Goal: Transaction & Acquisition: Purchase product/service

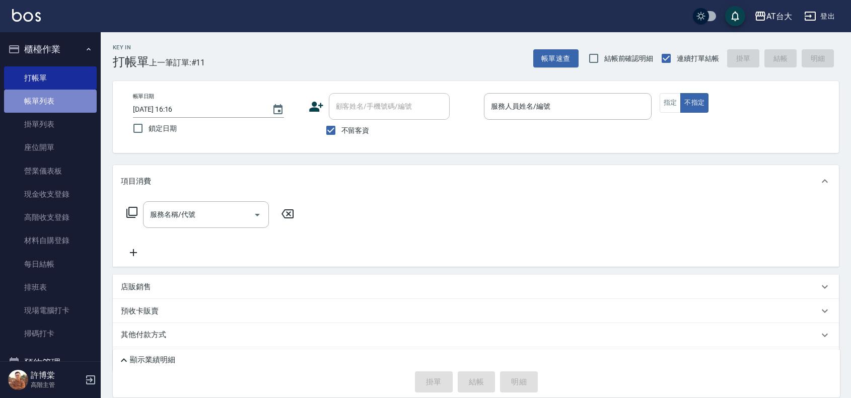
click at [60, 102] on link "帳單列表" at bounding box center [50, 101] width 93 height 23
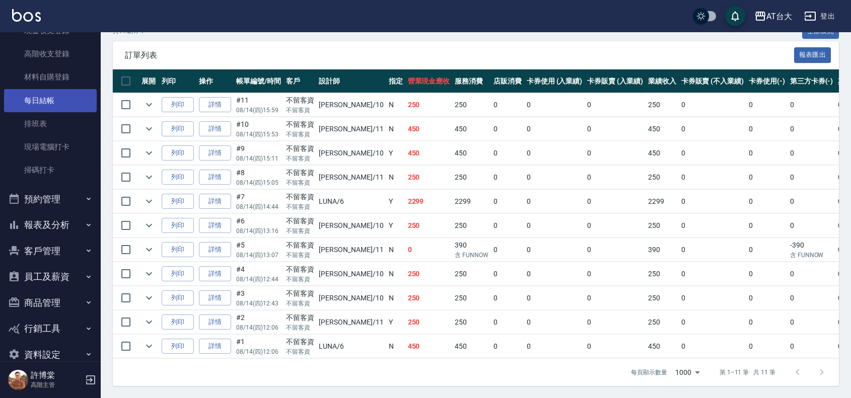
scroll to position [182, 0]
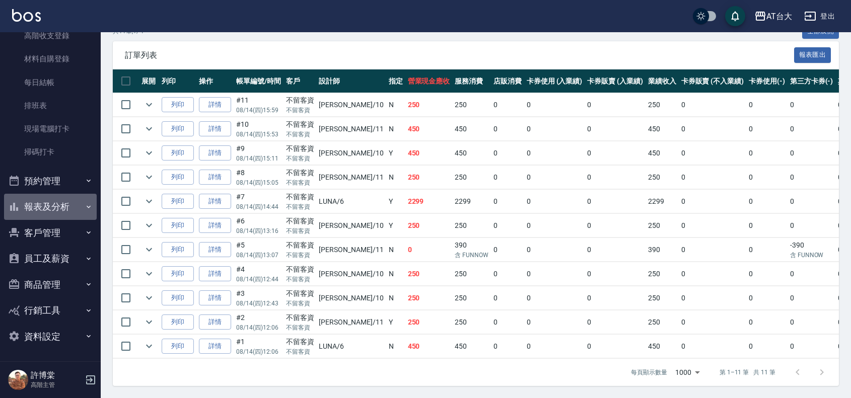
click at [59, 209] on button "報表及分析" at bounding box center [50, 207] width 93 height 26
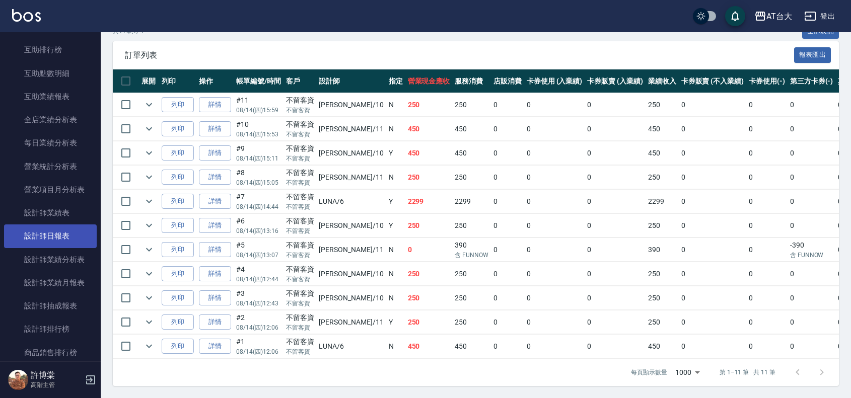
scroll to position [559, 0]
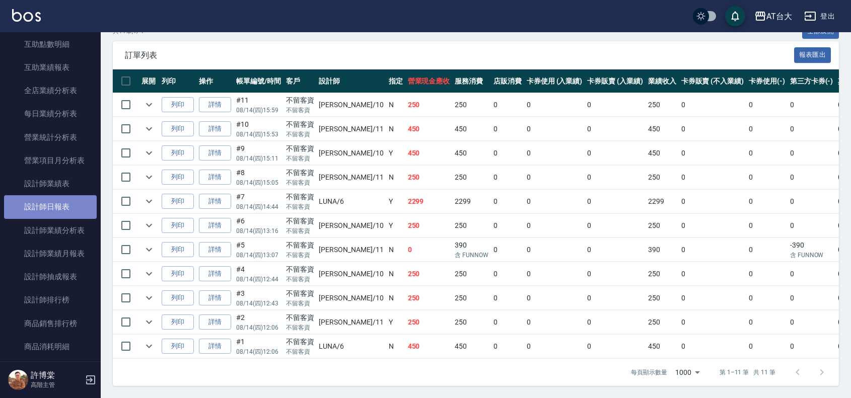
click at [59, 210] on link "設計師日報表" at bounding box center [50, 206] width 93 height 23
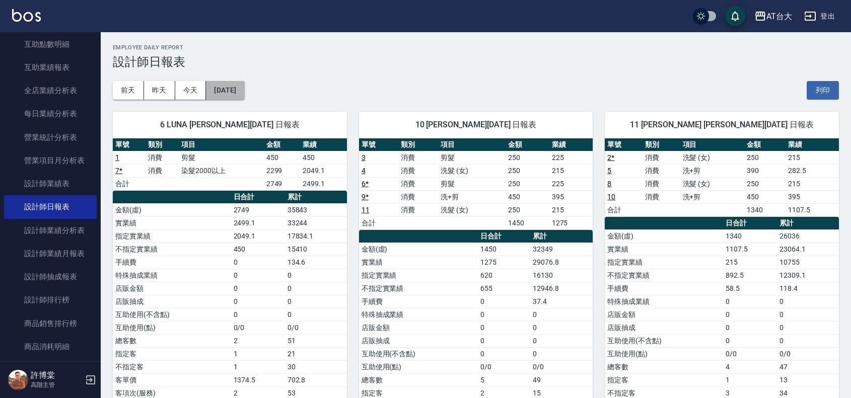
click at [233, 92] on button "[DATE]" at bounding box center [225, 90] width 38 height 19
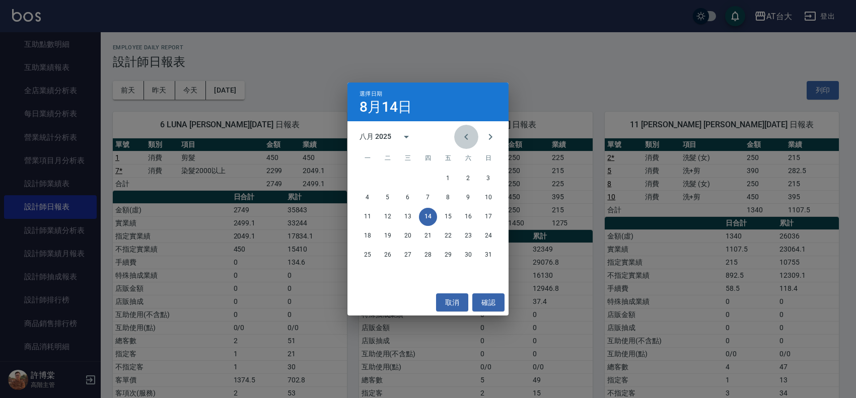
click at [467, 138] on icon "Previous month" at bounding box center [466, 137] width 4 height 6
click at [360, 215] on button "14" at bounding box center [367, 217] width 18 height 18
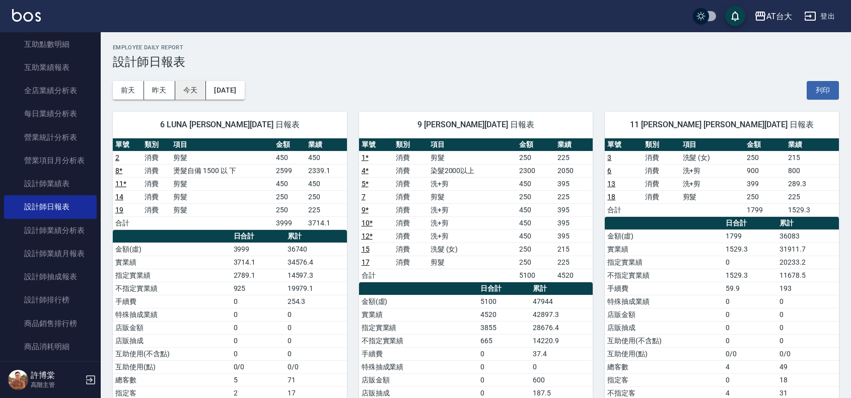
click at [195, 87] on button "今天" at bounding box center [190, 90] width 31 height 19
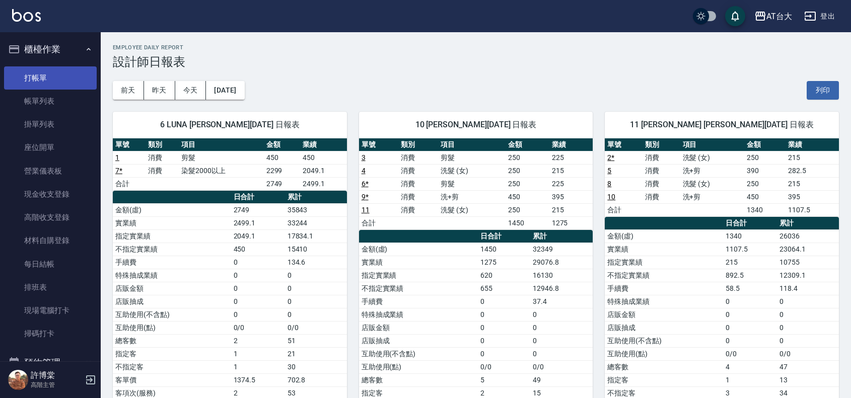
click at [61, 68] on link "打帳單" at bounding box center [50, 77] width 93 height 23
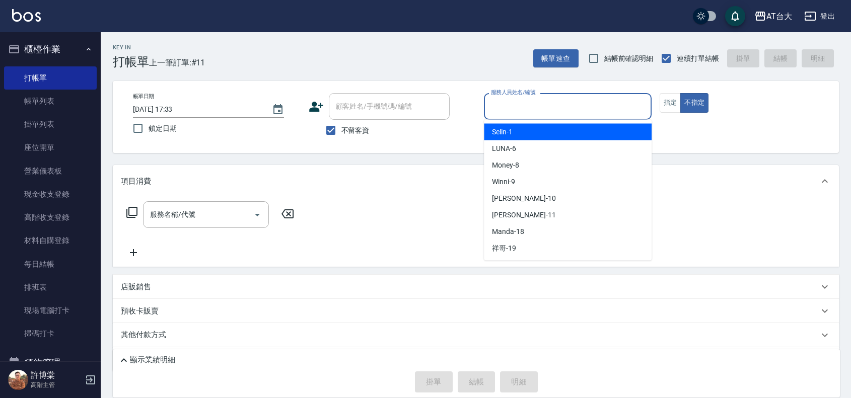
click at [563, 106] on input "服務人員姓名/編號" at bounding box center [567, 107] width 159 height 18
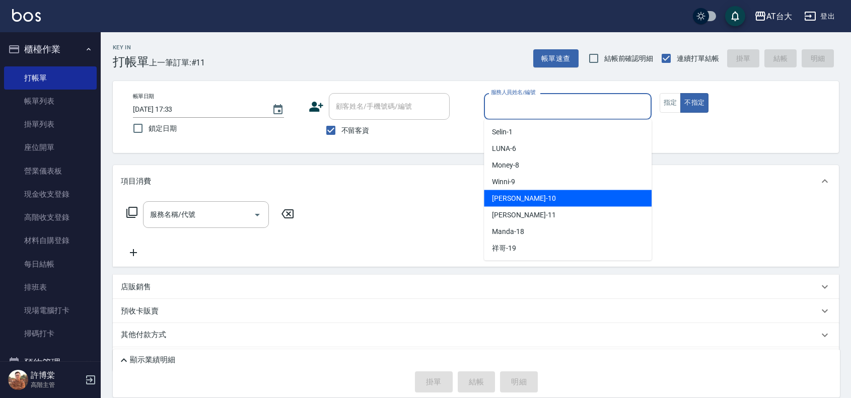
drag, startPoint x: 534, startPoint y: 194, endPoint x: 491, endPoint y: 217, distance: 48.2
click at [534, 195] on div "JOJO -10" at bounding box center [568, 198] width 168 height 17
type input "JOJO-10"
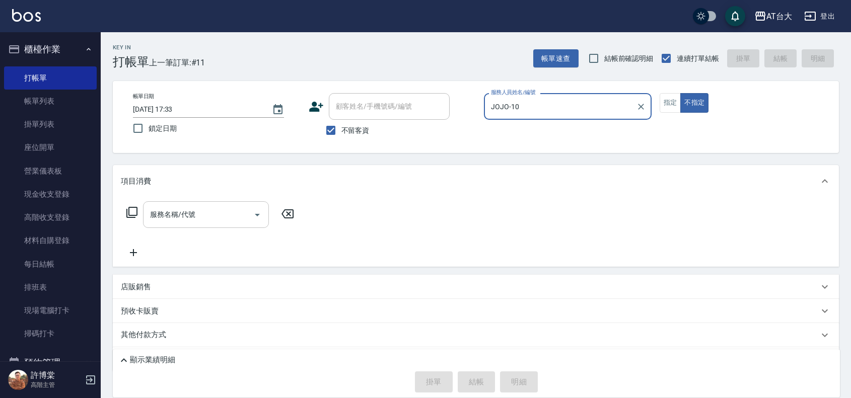
click at [235, 204] on div "服務名稱/代號" at bounding box center [206, 214] width 126 height 27
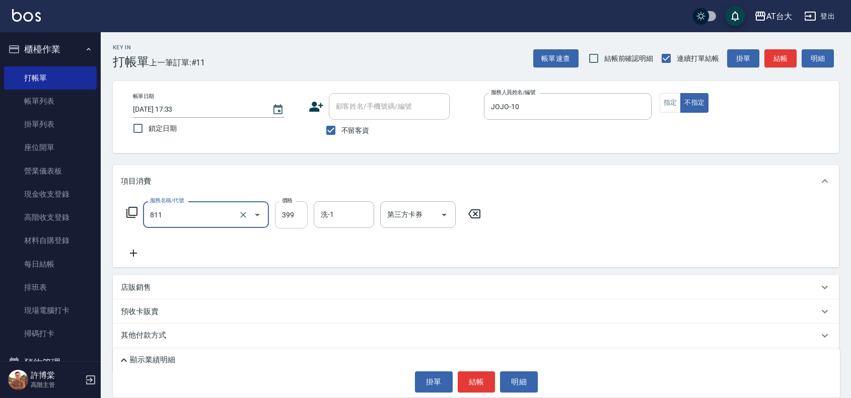
type input "洗+剪(811)"
click at [281, 211] on input "399" at bounding box center [291, 214] width 33 height 27
type input "450"
click at [488, 388] on button "結帳" at bounding box center [477, 382] width 38 height 21
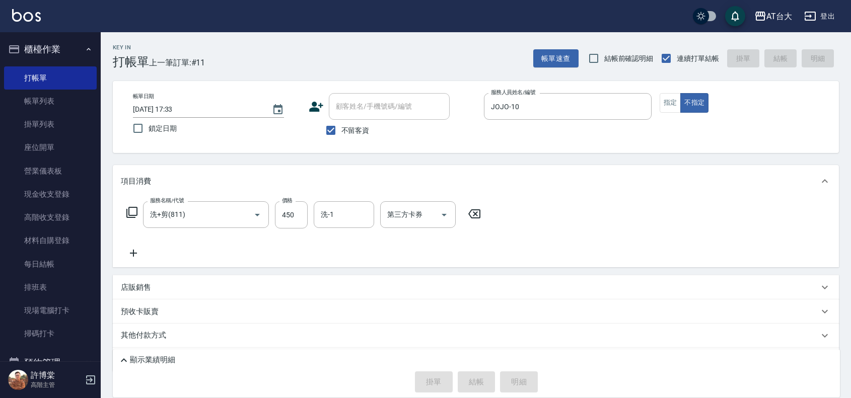
type input "[DATE] 17:45"
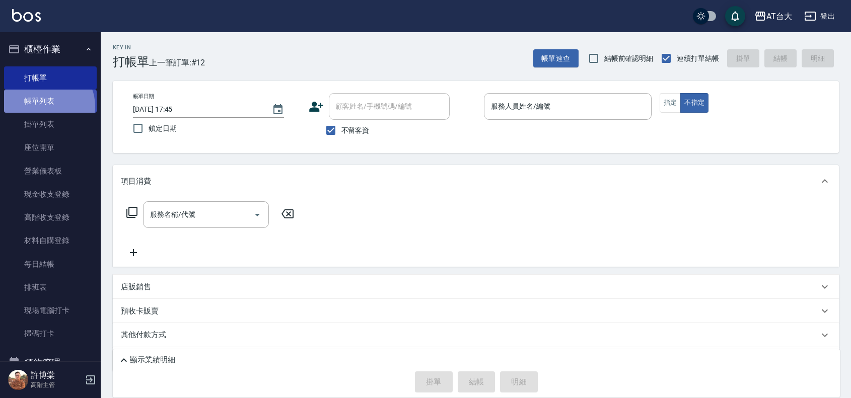
drag, startPoint x: 46, startPoint y: 107, endPoint x: 41, endPoint y: 102, distance: 6.4
click at [46, 106] on link "帳單列表" at bounding box center [50, 101] width 93 height 23
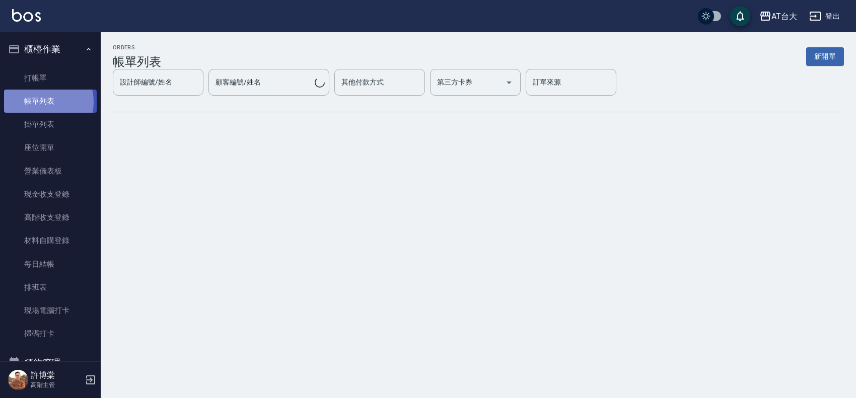
click at [41, 102] on link "帳單列表" at bounding box center [50, 101] width 93 height 23
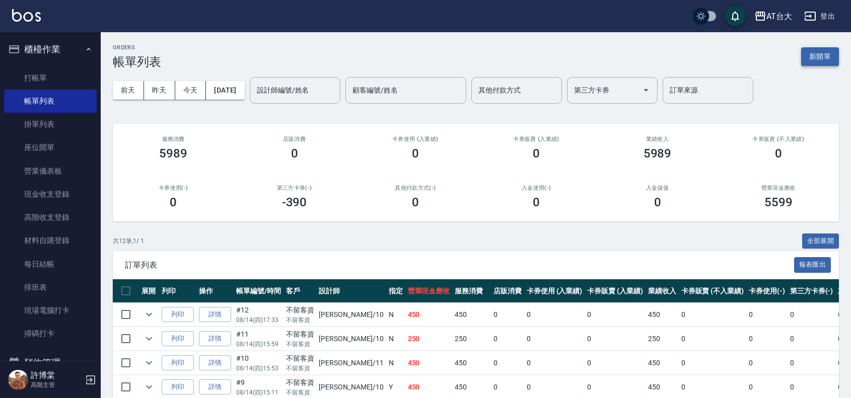
click at [817, 56] on button "新開單" at bounding box center [820, 56] width 38 height 19
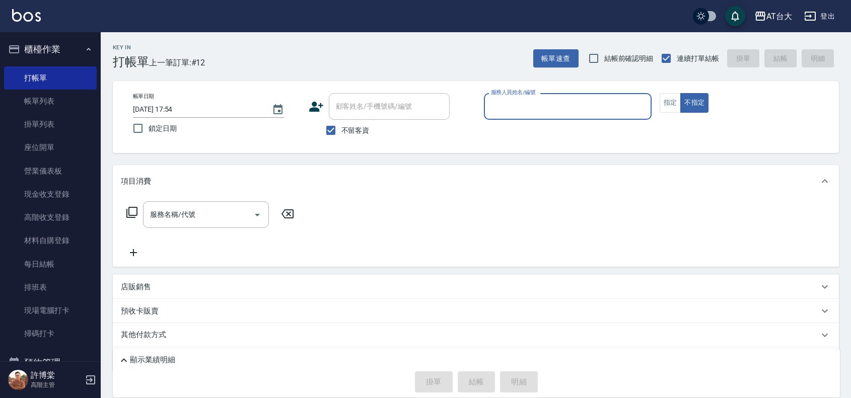
click at [540, 97] on div "服務人員姓名/編號" at bounding box center [568, 106] width 168 height 27
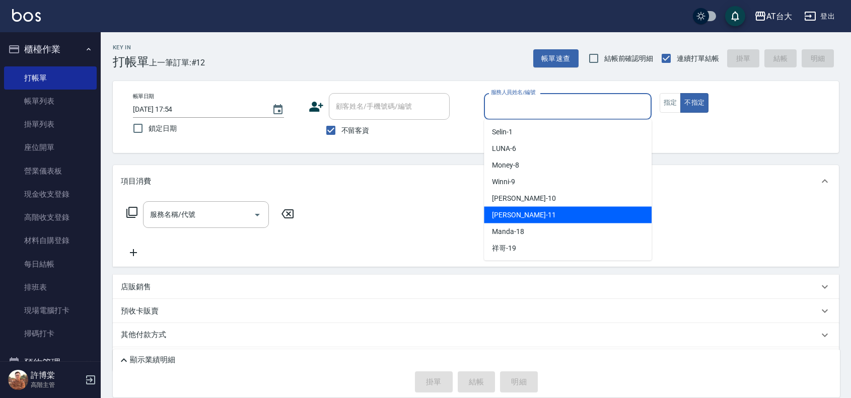
click at [545, 208] on div "[PERSON_NAME] -11" at bounding box center [568, 215] width 168 height 17
type input "[PERSON_NAME]-11"
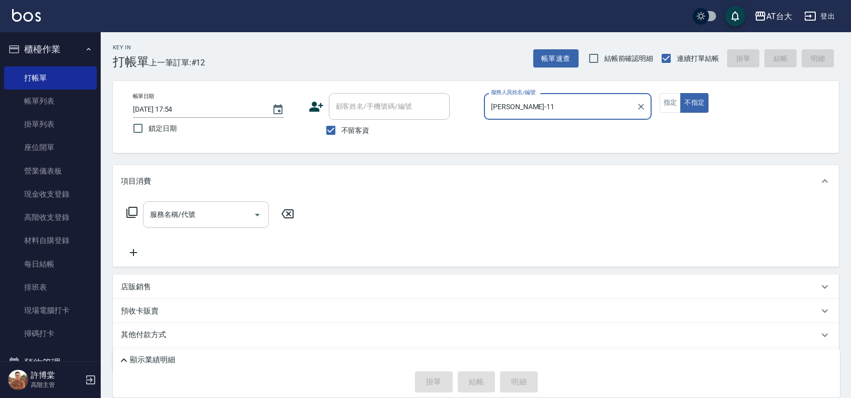
click at [242, 217] on input "服務名稱/代號" at bounding box center [198, 215] width 102 height 18
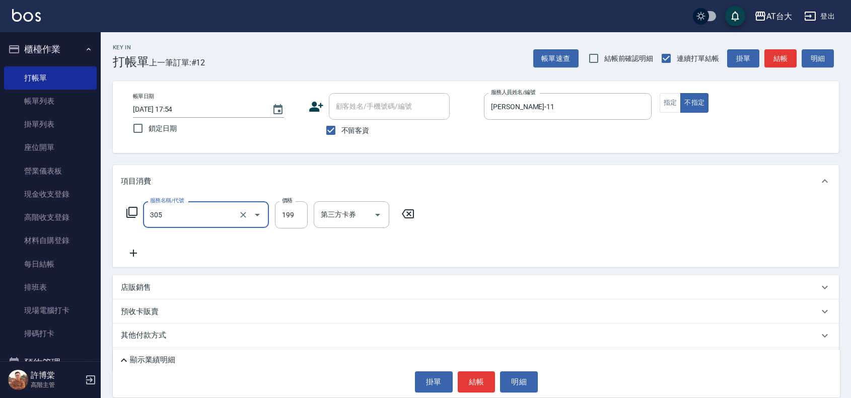
type input "剪髮(305)"
type input "250"
click at [481, 383] on button "結帳" at bounding box center [477, 382] width 38 height 21
